Goal: Transaction & Acquisition: Purchase product/service

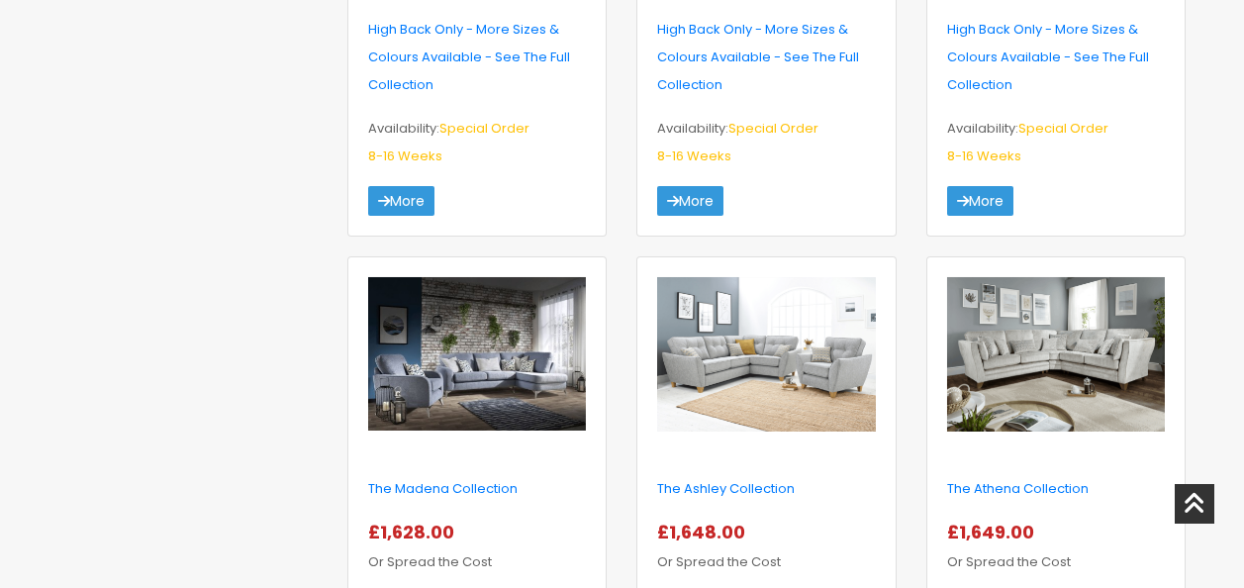
scroll to position [2770, 0]
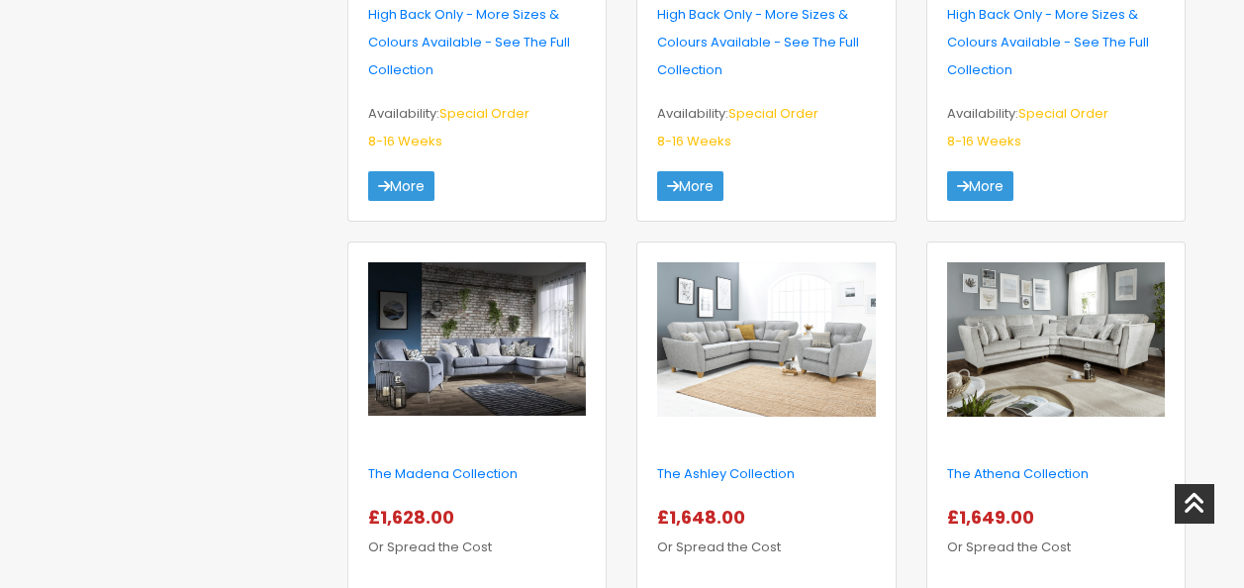
click at [720, 339] on img at bounding box center [766, 339] width 218 height 154
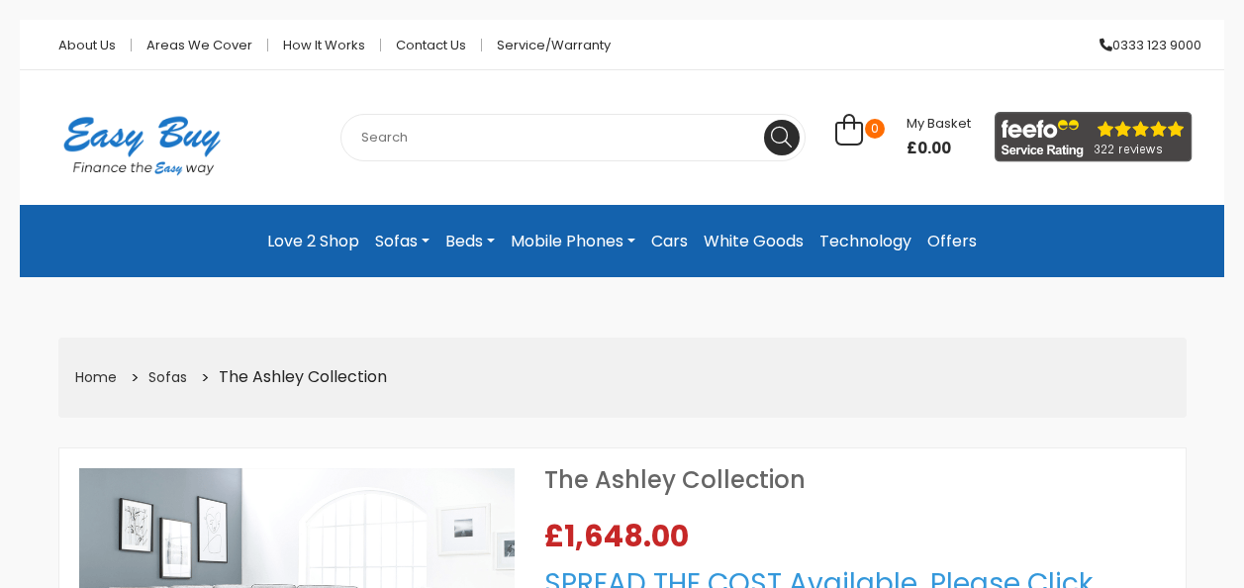
select select "104"
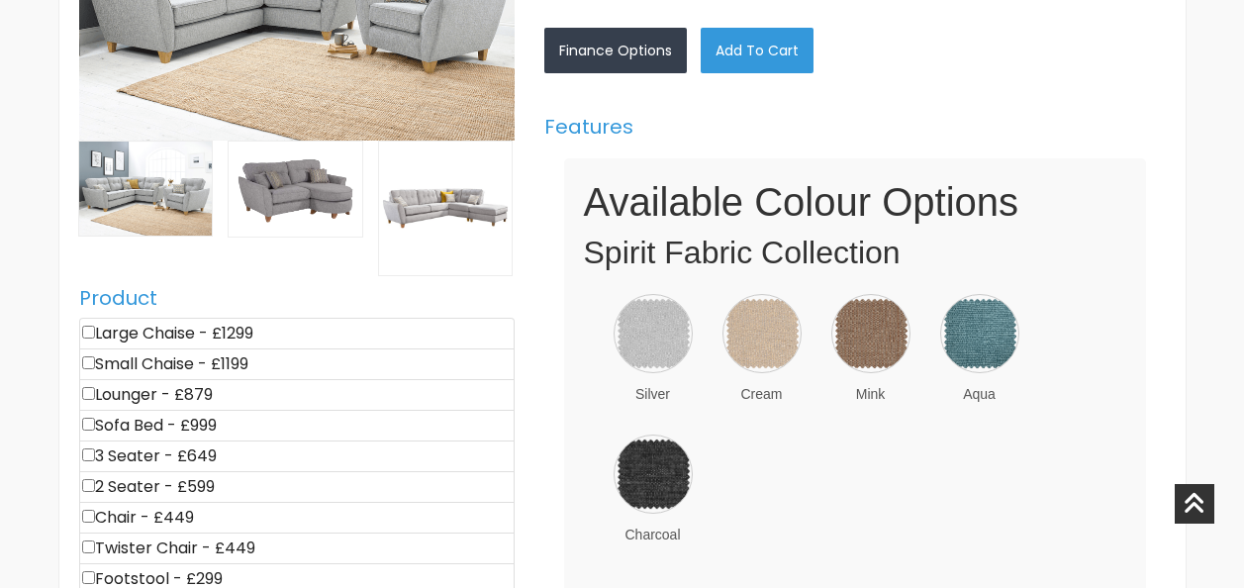
scroll to position [791, 0]
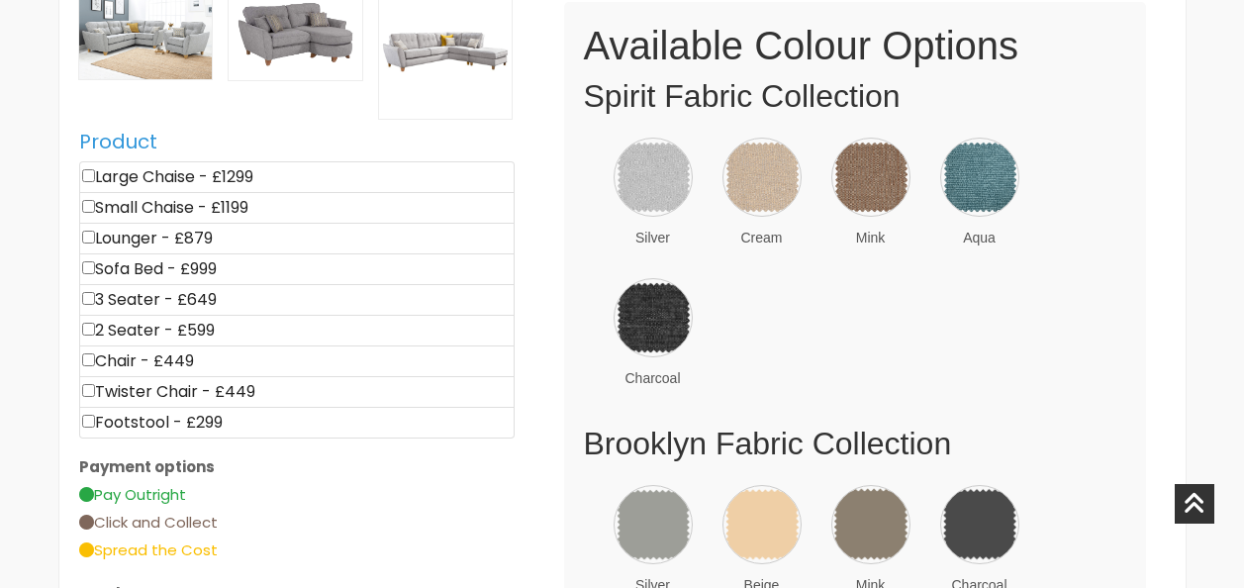
click at [88, 179] on input"] "checkbox" at bounding box center [88, 175] width 13 height 13
checkbox input"] "true"
type input "1299"
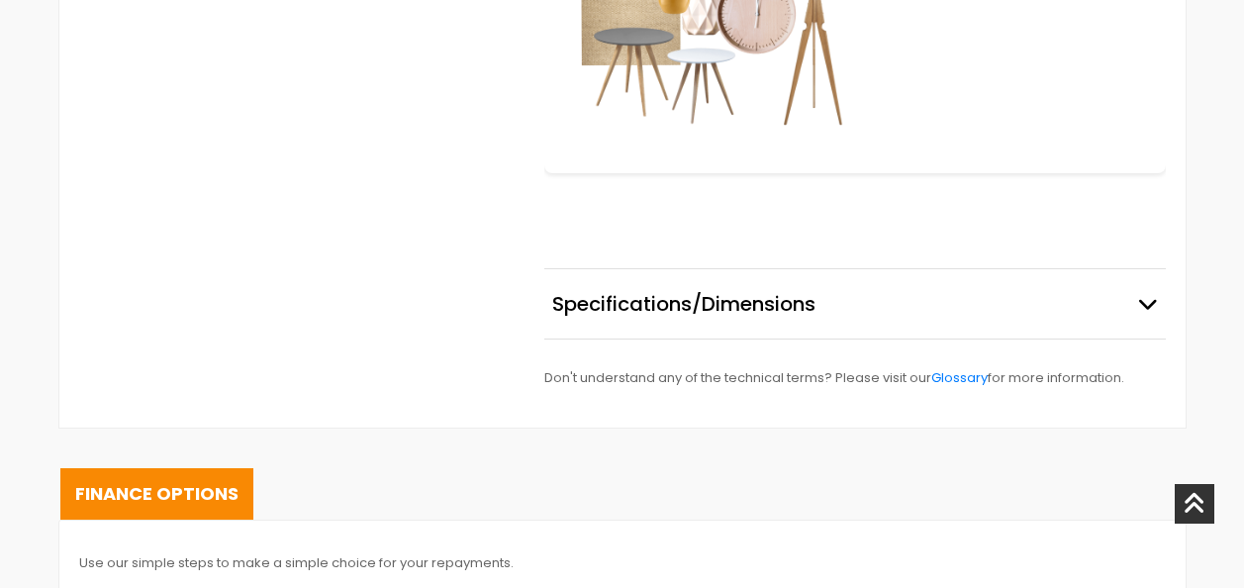
scroll to position [2671, 0]
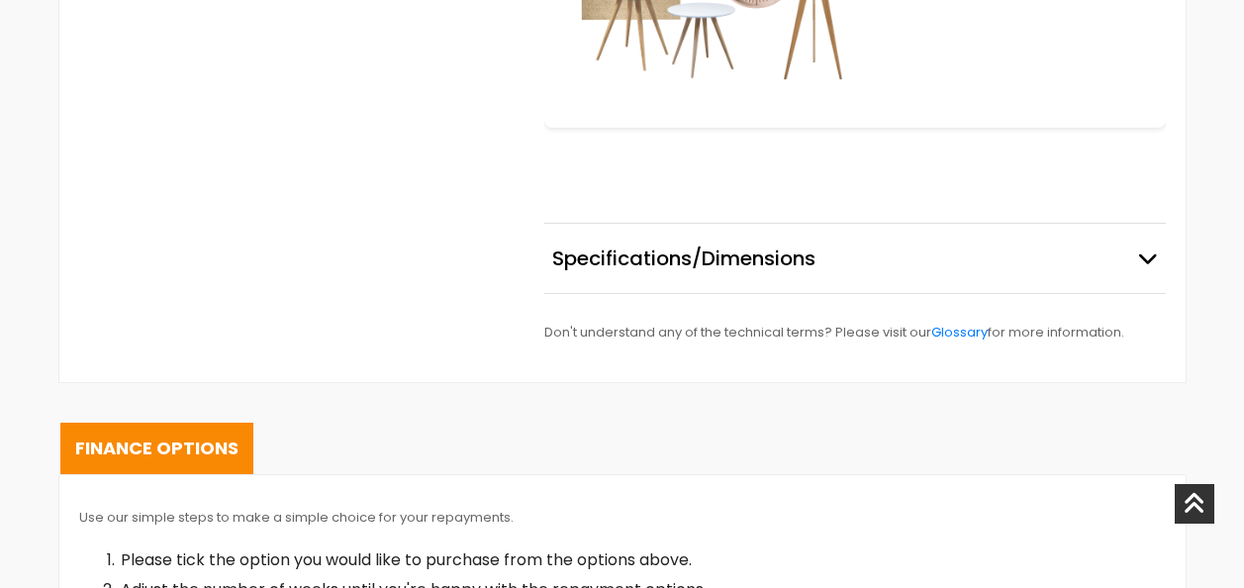
click at [1142, 265] on icon "button" at bounding box center [1148, 258] width 20 height 20
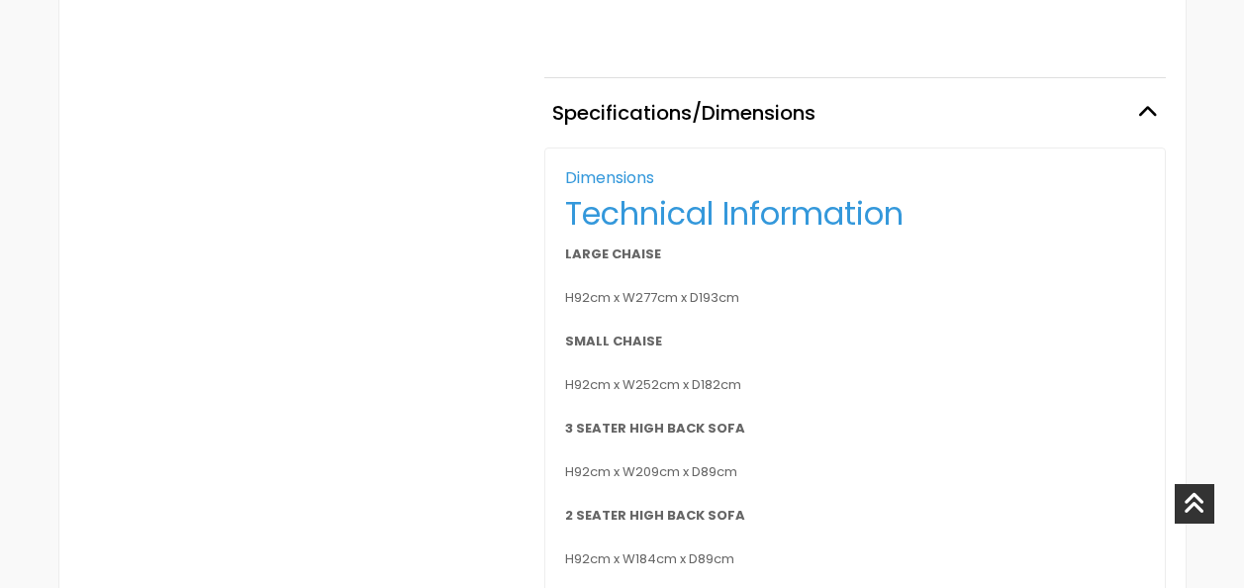
scroll to position [2869, 0]
